Goal: Transaction & Acquisition: Obtain resource

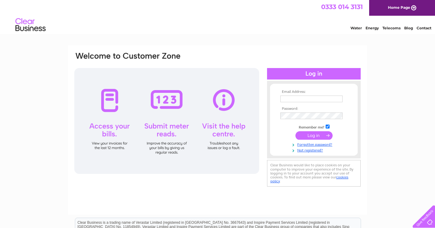
type input "umbrella.vinyl.info@gmail.com"
click at [309, 134] on input "submit" at bounding box center [314, 135] width 37 height 8
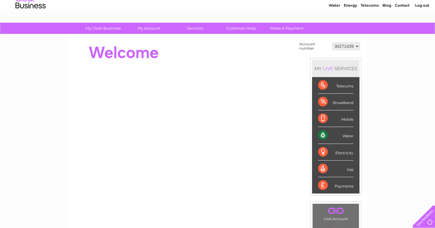
scroll to position [13, 0]
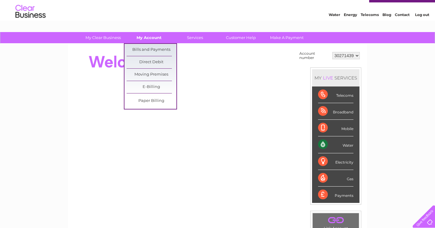
click at [155, 38] on link "My Account" at bounding box center [149, 37] width 50 height 11
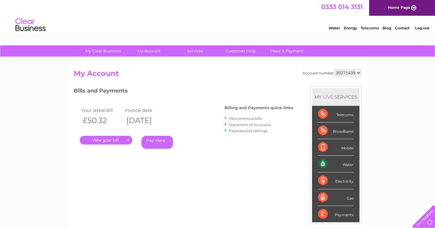
click at [114, 140] on link "." at bounding box center [106, 140] width 53 height 9
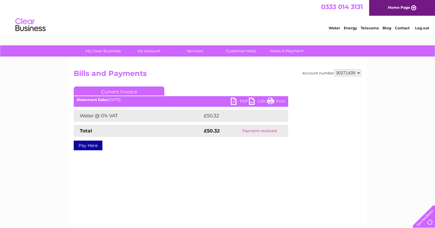
click at [244, 99] on link "PDF" at bounding box center [240, 102] width 18 height 9
click at [259, 99] on link "CSV" at bounding box center [258, 102] width 18 height 9
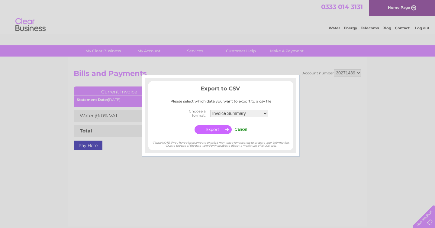
drag, startPoint x: 241, startPoint y: 127, endPoint x: 329, endPoint y: 8, distance: 148.3
click at [241, 127] on input "Cancel" at bounding box center [241, 129] width 13 height 5
